Goal: Task Accomplishment & Management: Manage account settings

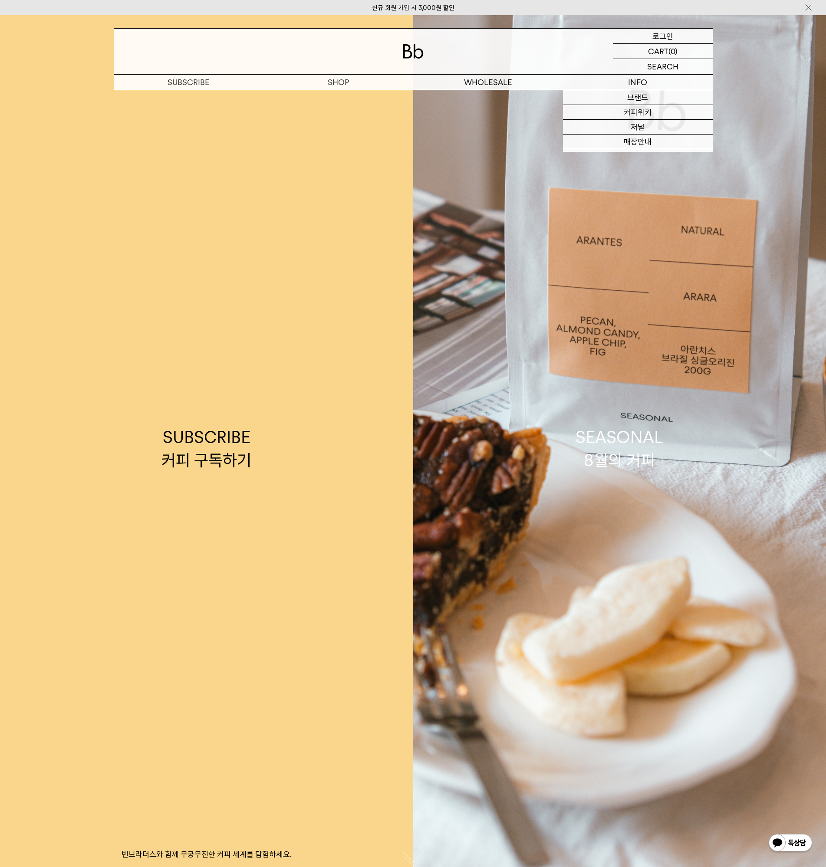
click at [664, 35] on p "로그인" at bounding box center [662, 36] width 21 height 15
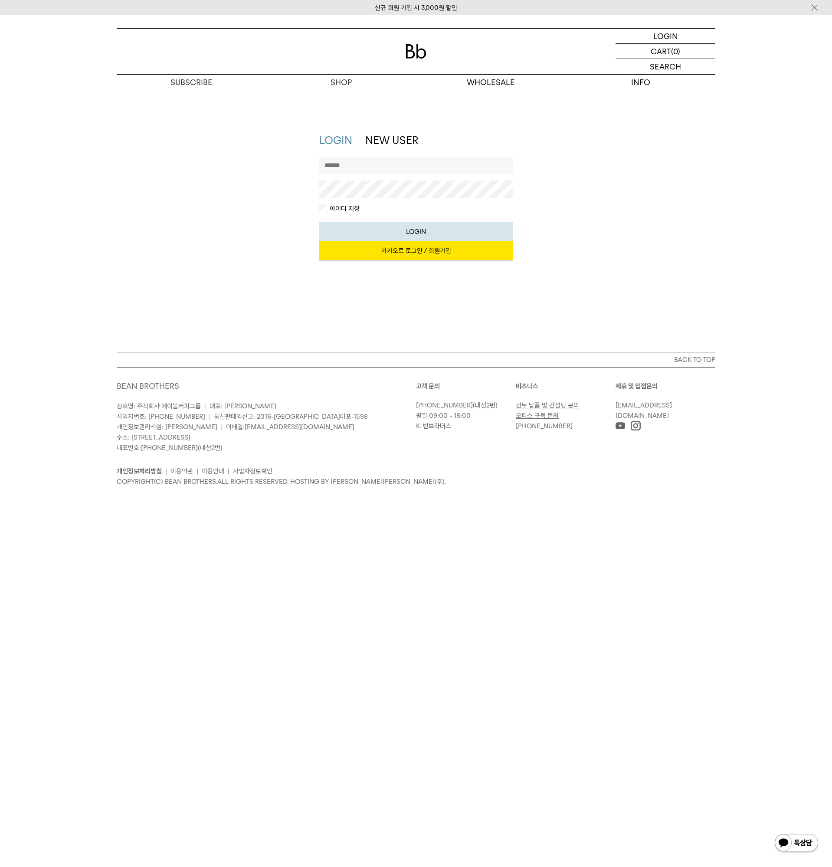
click at [422, 249] on link "카카오로 로그인 / 회원가입" at bounding box center [416, 250] width 194 height 19
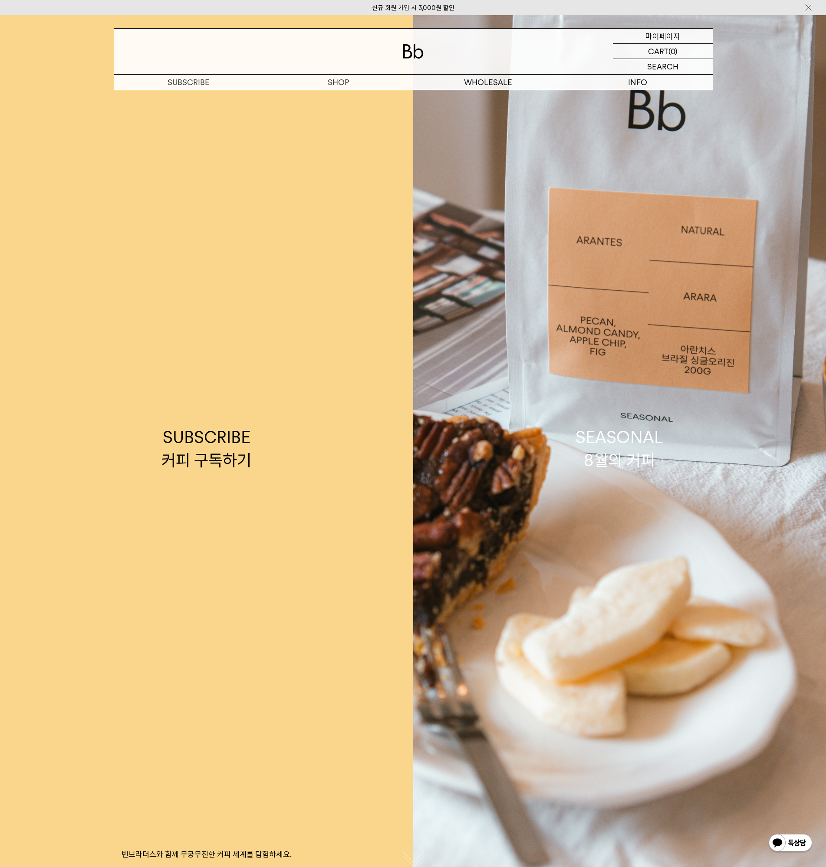
click at [662, 36] on p "마이페이지" at bounding box center [662, 36] width 35 height 15
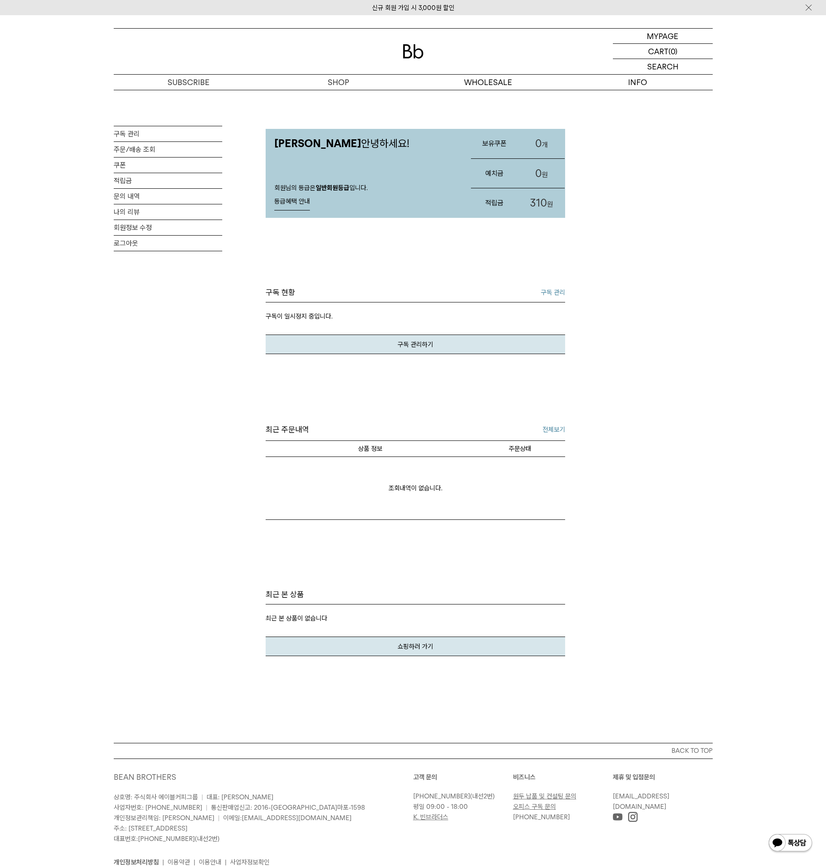
click at [551, 291] on link "구독 관리" at bounding box center [553, 292] width 24 height 10
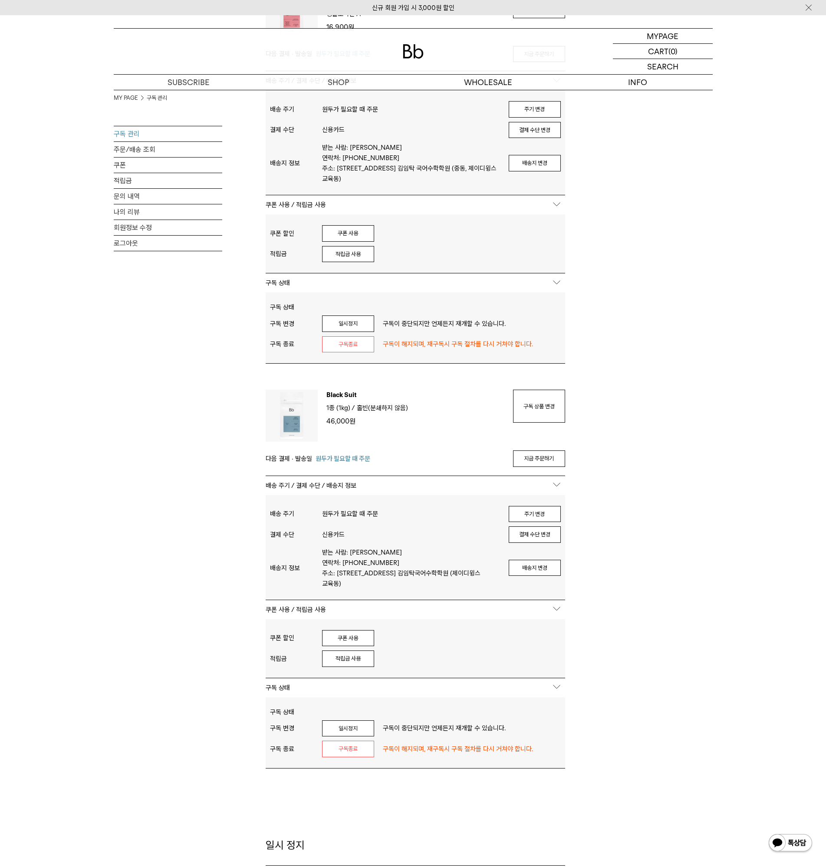
scroll to position [174, 0]
click at [546, 453] on link "지금 주문하기" at bounding box center [539, 456] width 52 height 16
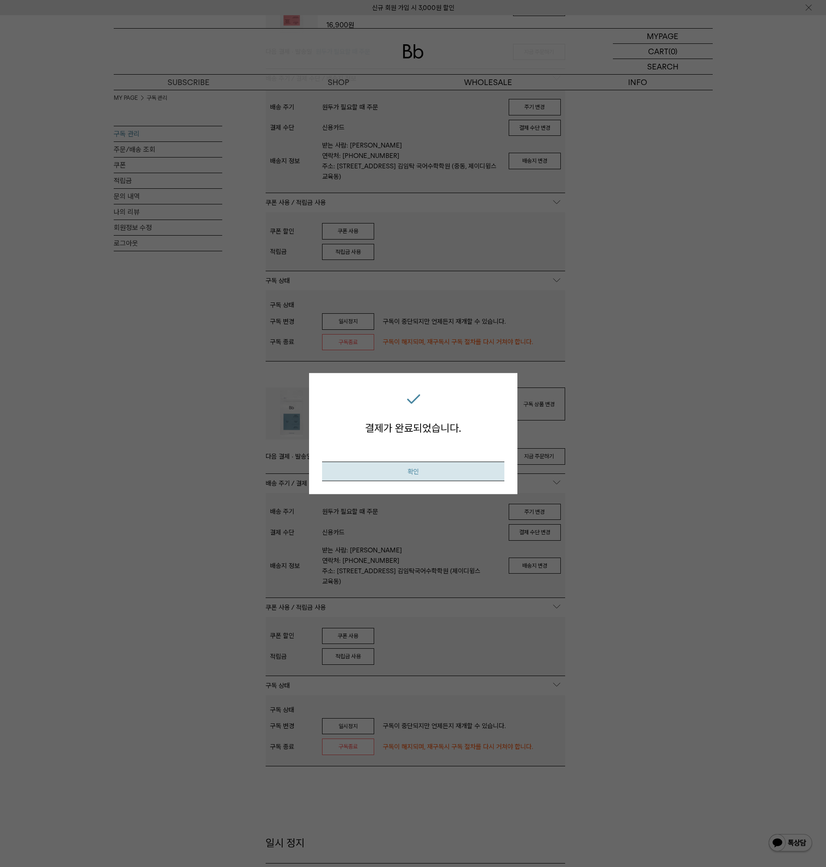
click at [421, 470] on button "확인" at bounding box center [413, 471] width 182 height 20
